Goal: Task Accomplishment & Management: Use online tool/utility

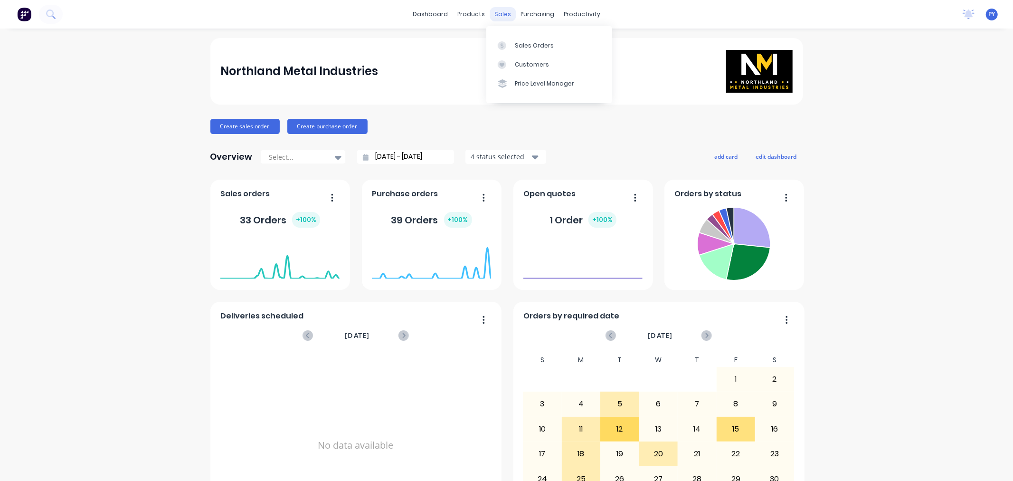
click at [498, 11] on div "sales" at bounding box center [503, 14] width 26 height 14
click at [529, 44] on div "Sales Orders" at bounding box center [534, 45] width 39 height 9
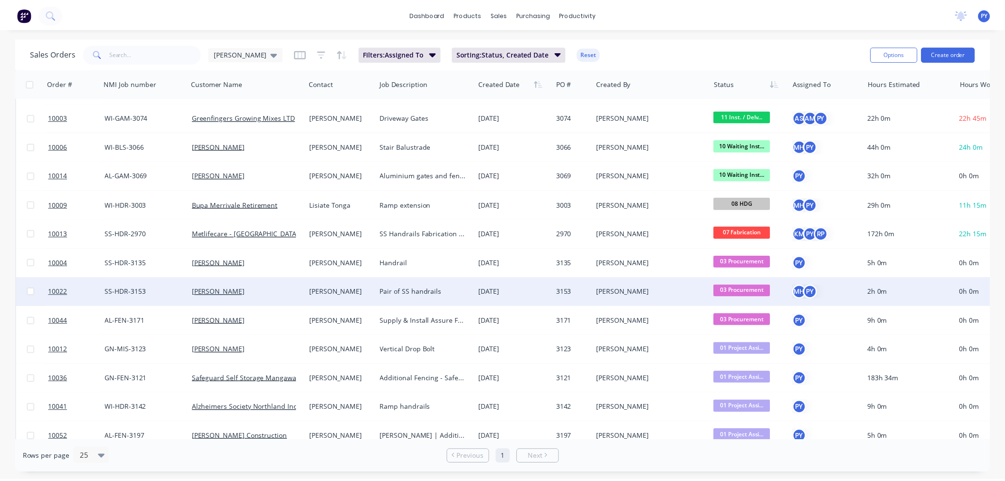
scroll to position [68, 0]
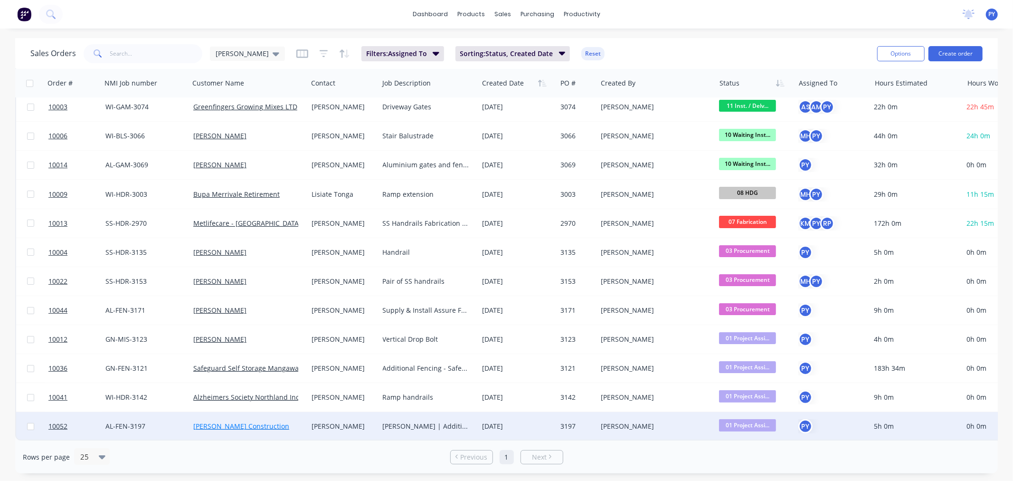
click at [220, 421] on link "[PERSON_NAME] Construction" at bounding box center [241, 425] width 96 height 9
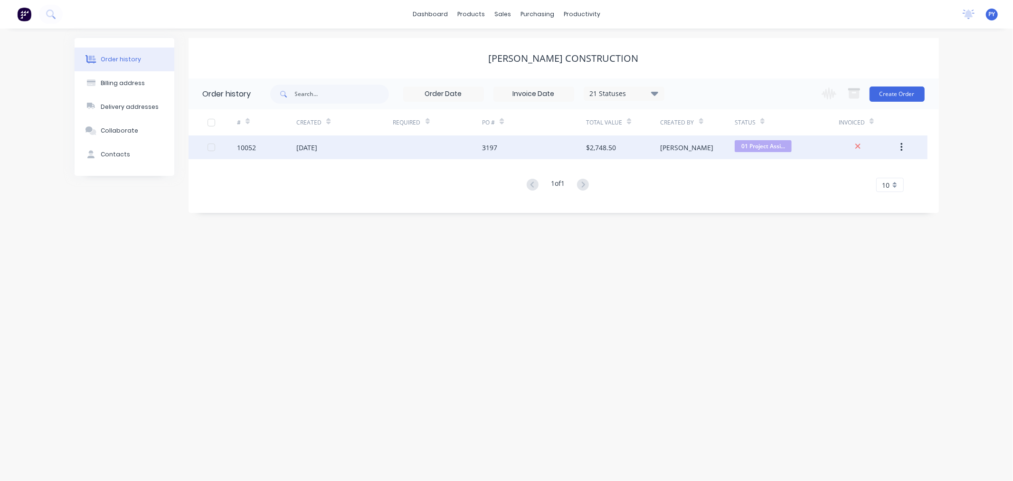
click at [246, 145] on div "10052" at bounding box center [246, 147] width 19 height 10
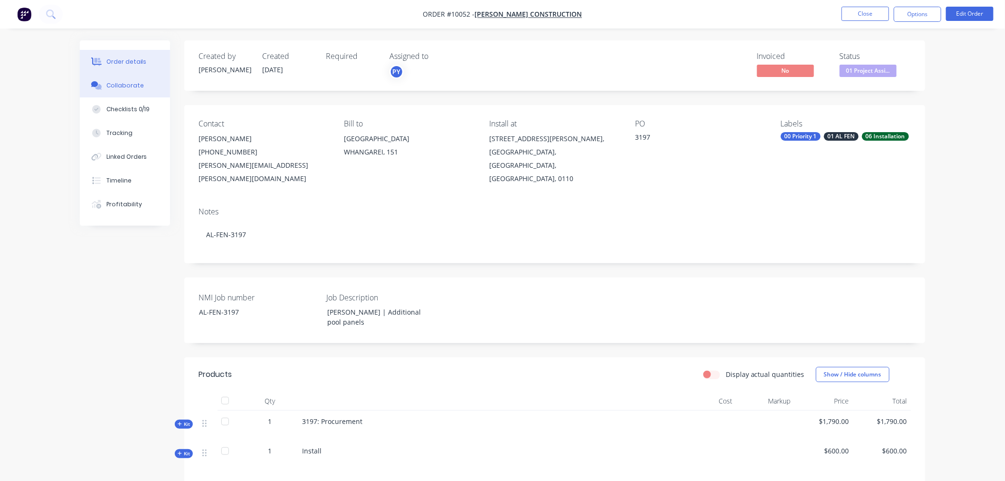
click at [117, 86] on div "Collaborate" at bounding box center [125, 85] width 38 height 9
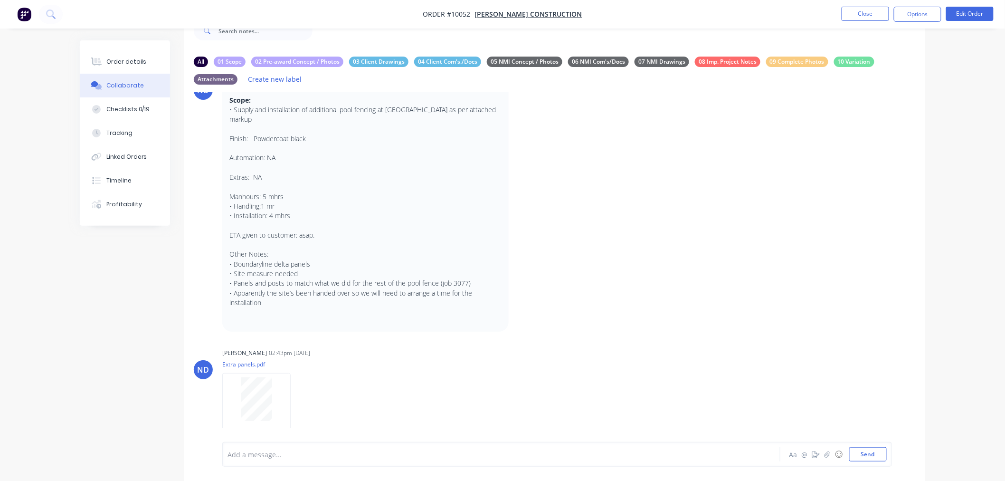
scroll to position [30, 0]
